Goal: Transaction & Acquisition: Purchase product/service

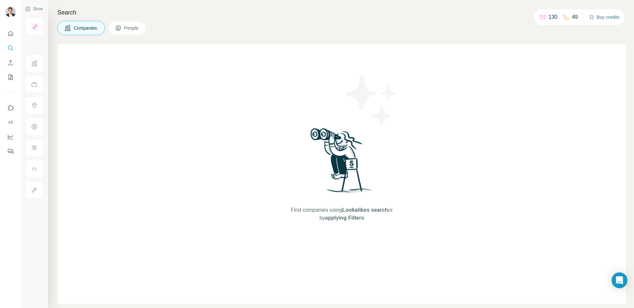
click at [607, 19] on button "Buy credits" at bounding box center [604, 17] width 31 height 9
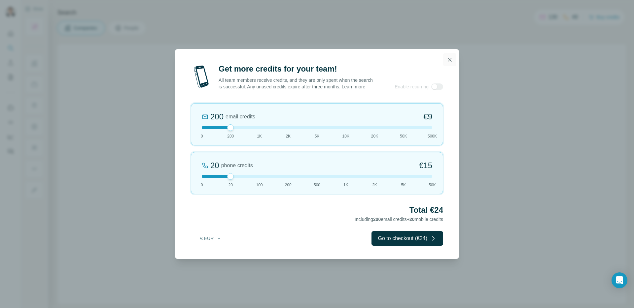
click at [454, 59] on button "button" at bounding box center [449, 59] width 13 height 13
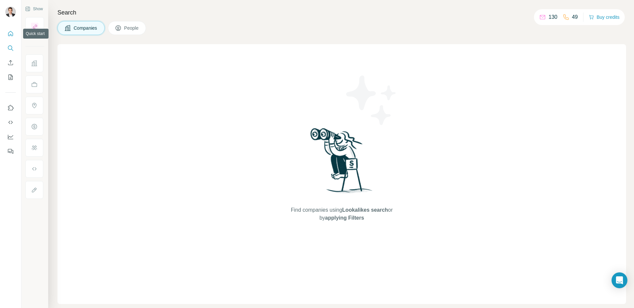
click at [15, 33] on button "Quick start" at bounding box center [10, 34] width 11 height 12
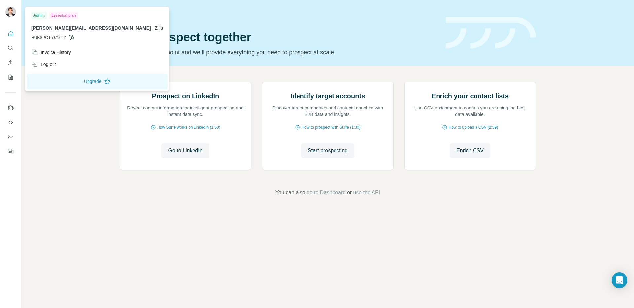
click at [12, 16] on img at bounding box center [10, 12] width 11 height 11
click at [58, 53] on div "Invoice History" at bounding box center [51, 52] width 40 height 7
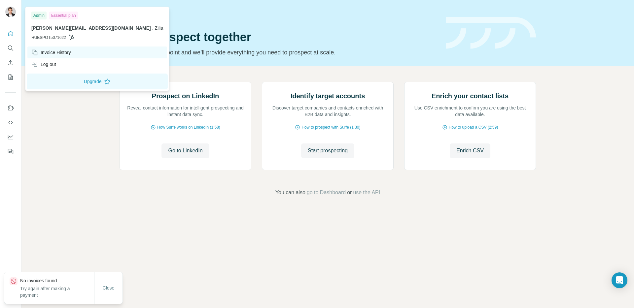
click at [58, 52] on div "Invoice History" at bounding box center [51, 52] width 40 height 7
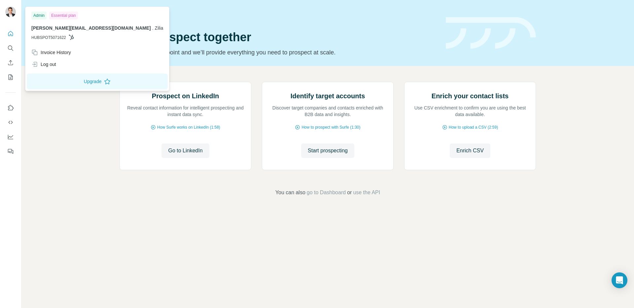
click at [62, 15] on div "Essential plan" at bounding box center [63, 16] width 29 height 8
click at [37, 17] on div "Admin" at bounding box center [38, 16] width 15 height 8
click at [52, 80] on button "Upgrade" at bounding box center [97, 82] width 141 height 16
